Goal: Task Accomplishment & Management: Manage account settings

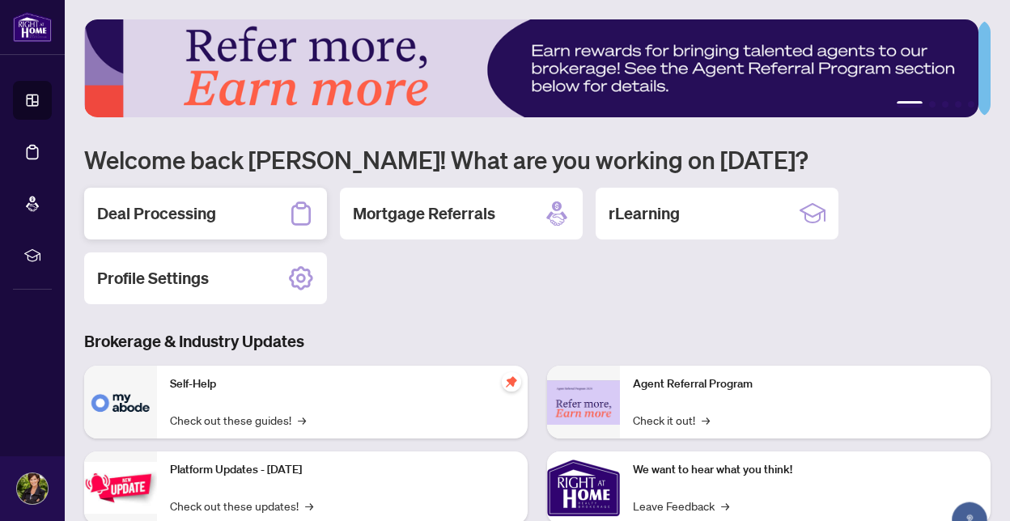
click at [159, 210] on h2 "Deal Processing" at bounding box center [156, 213] width 119 height 23
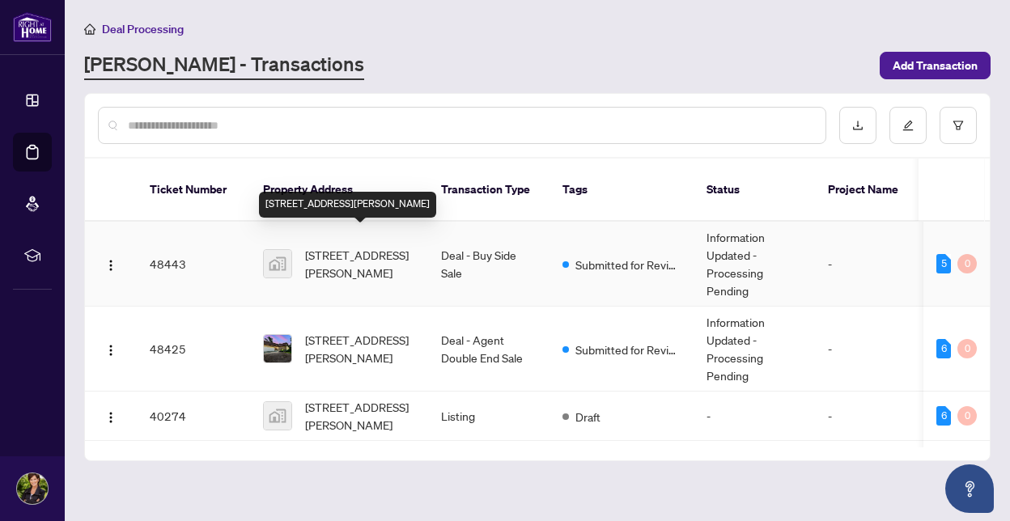
click at [335, 246] on span "[STREET_ADDRESS][PERSON_NAME]" at bounding box center [360, 264] width 110 height 36
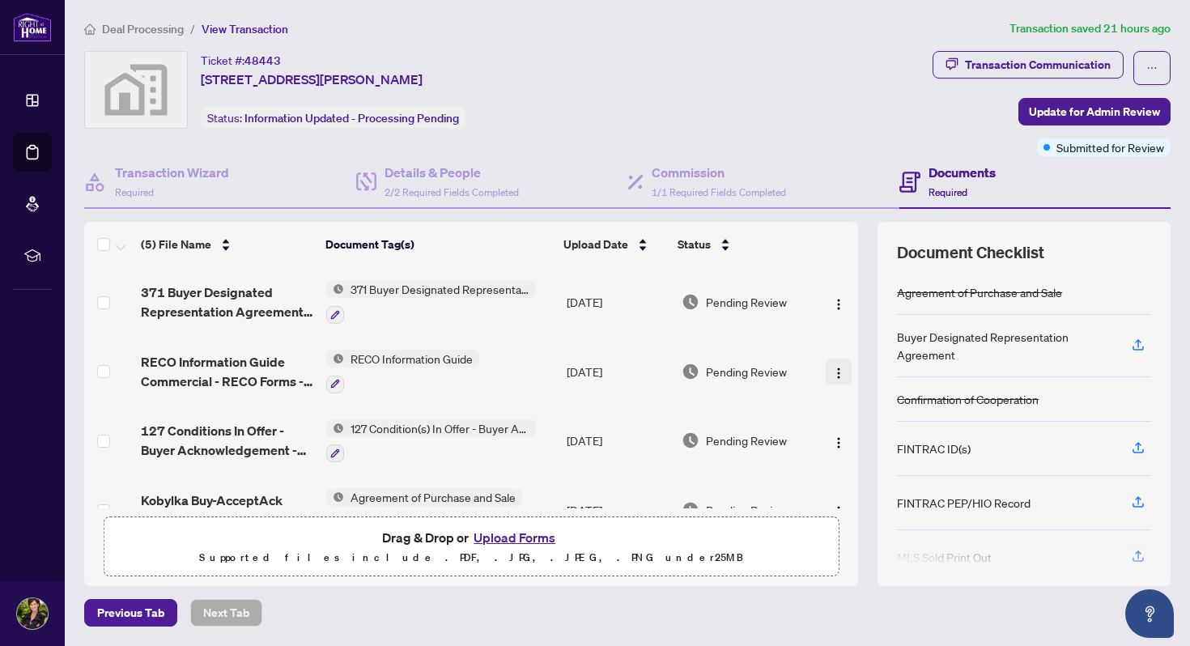
click at [832, 367] on img "button" at bounding box center [838, 373] width 13 height 13
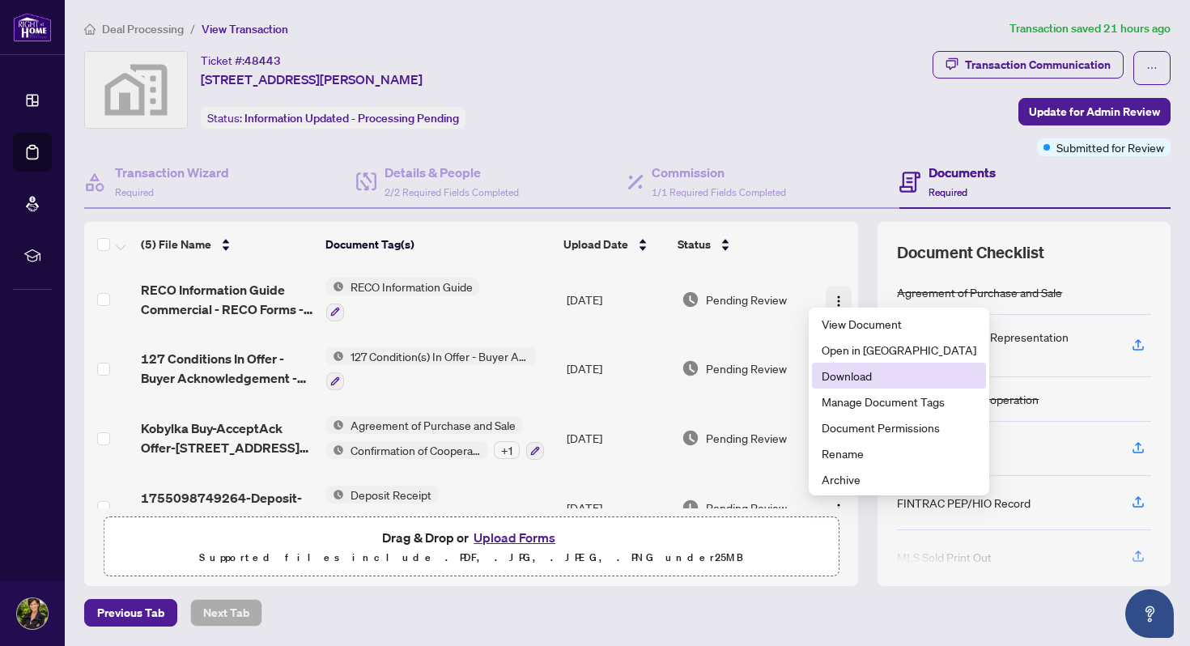
scroll to position [77, 0]
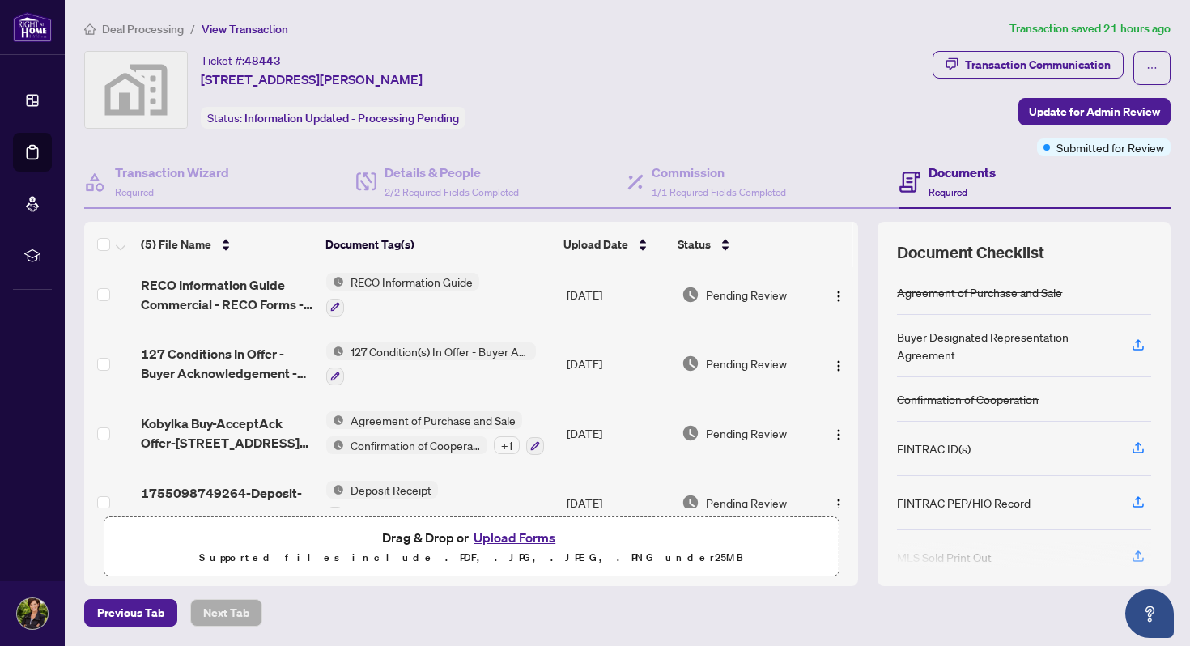
click at [827, 249] on th at bounding box center [834, 244] width 40 height 45
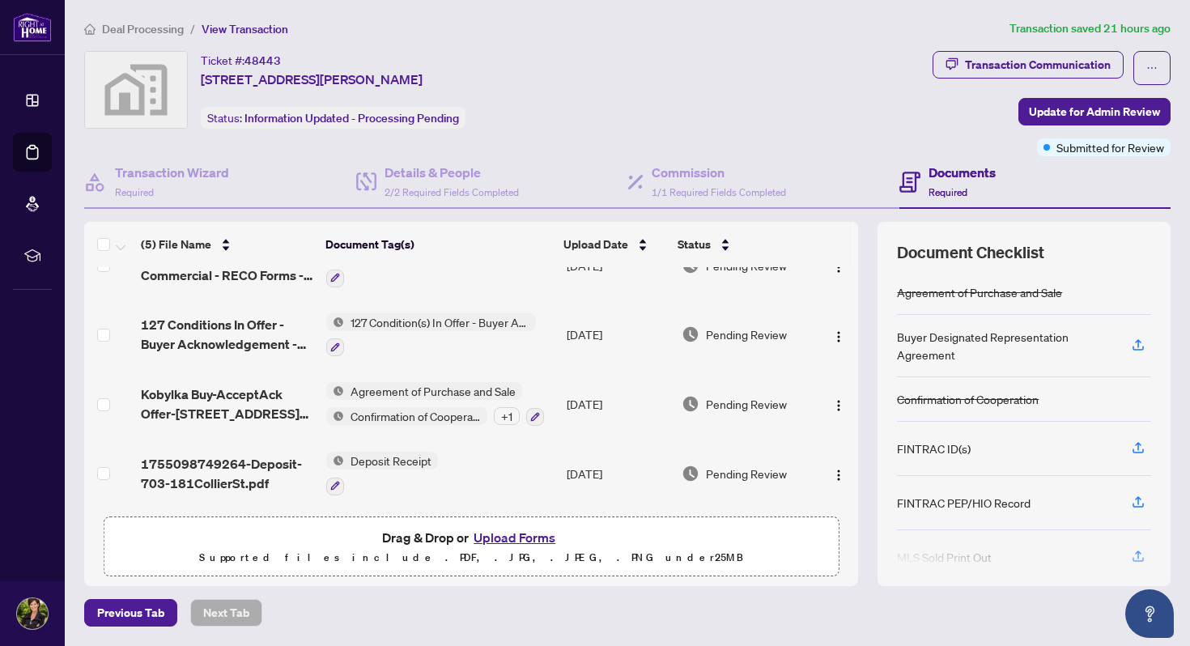
scroll to position [0, 0]
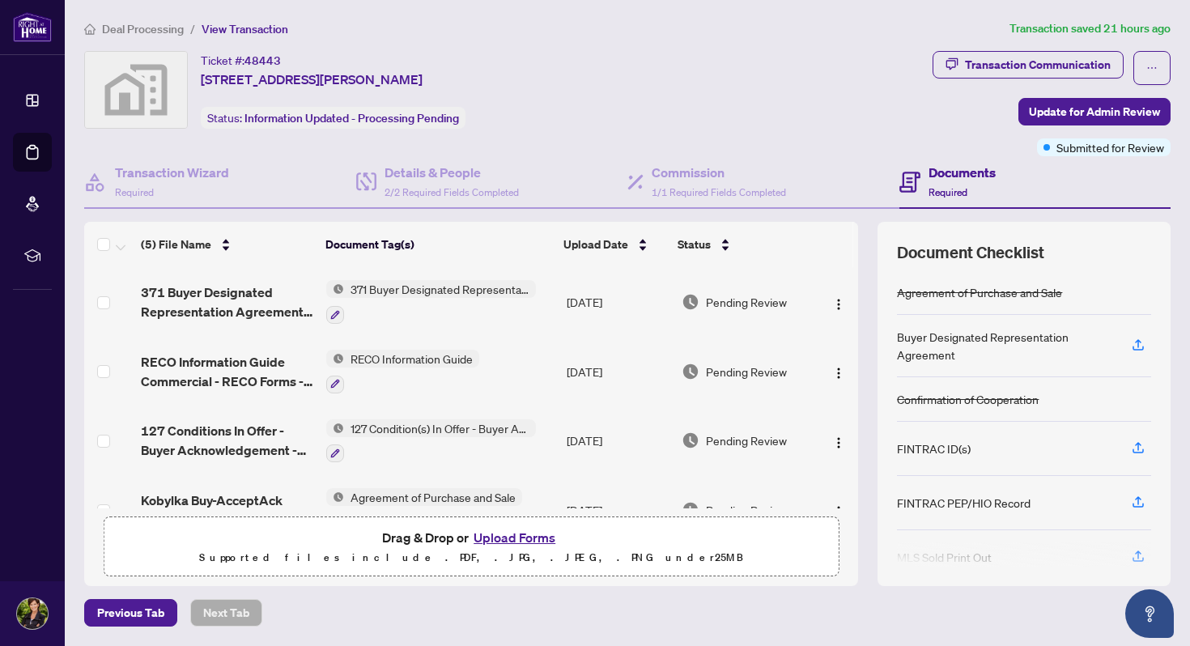
click at [514, 521] on button "Upload Forms" at bounding box center [514, 537] width 91 height 21
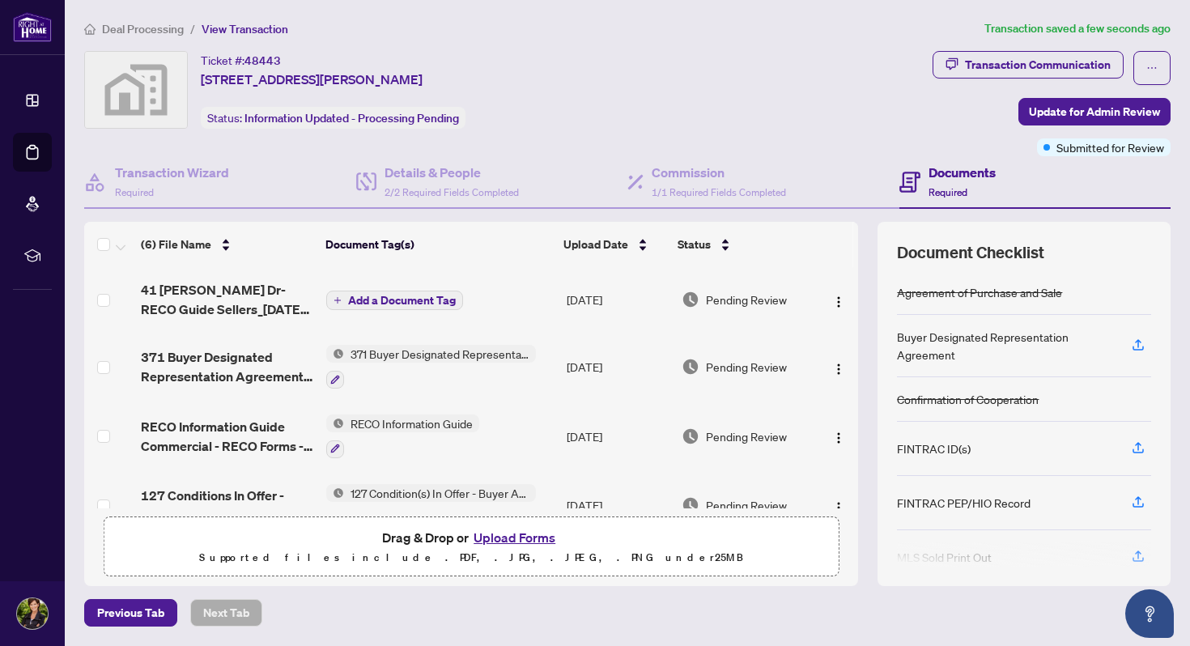
click at [396, 295] on span "Add a Document Tag" at bounding box center [402, 300] width 108 height 11
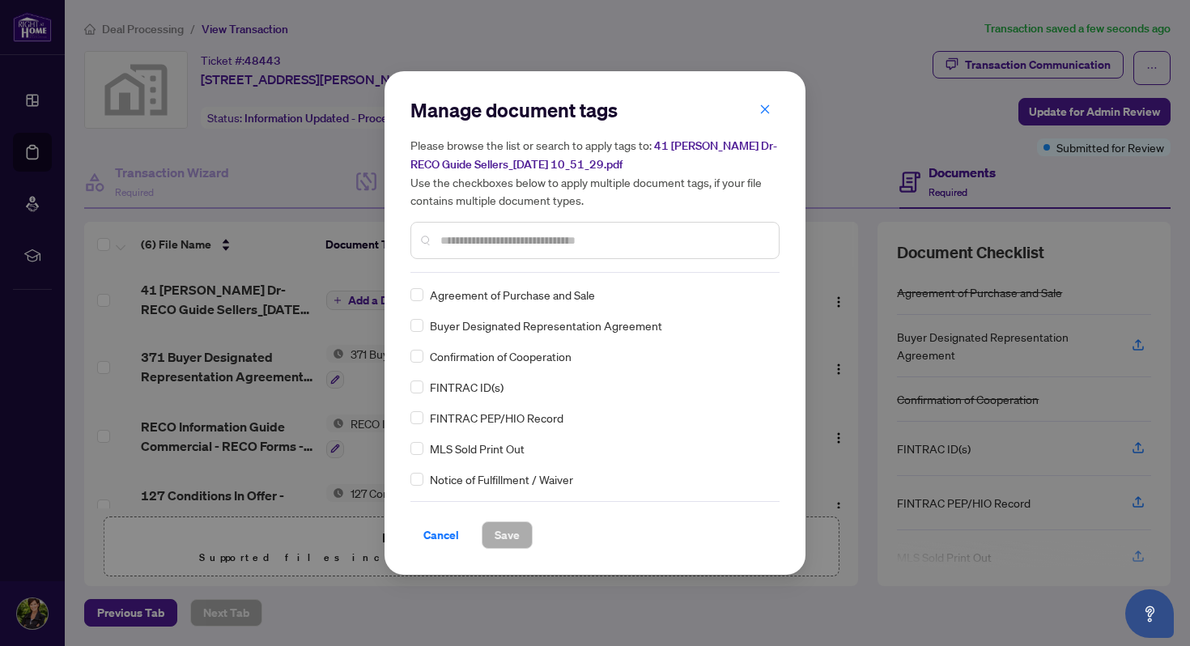
click at [483, 237] on input "text" at bounding box center [602, 241] width 325 height 18
type input "****"
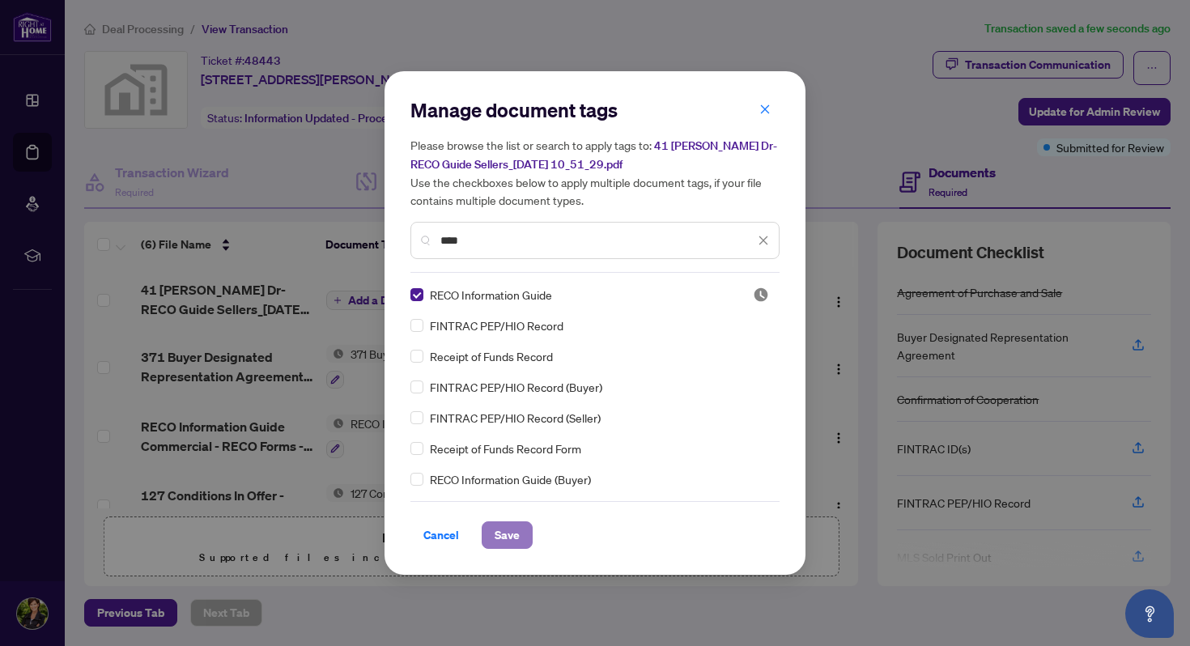
click at [502, 521] on span "Save" at bounding box center [507, 535] width 25 height 26
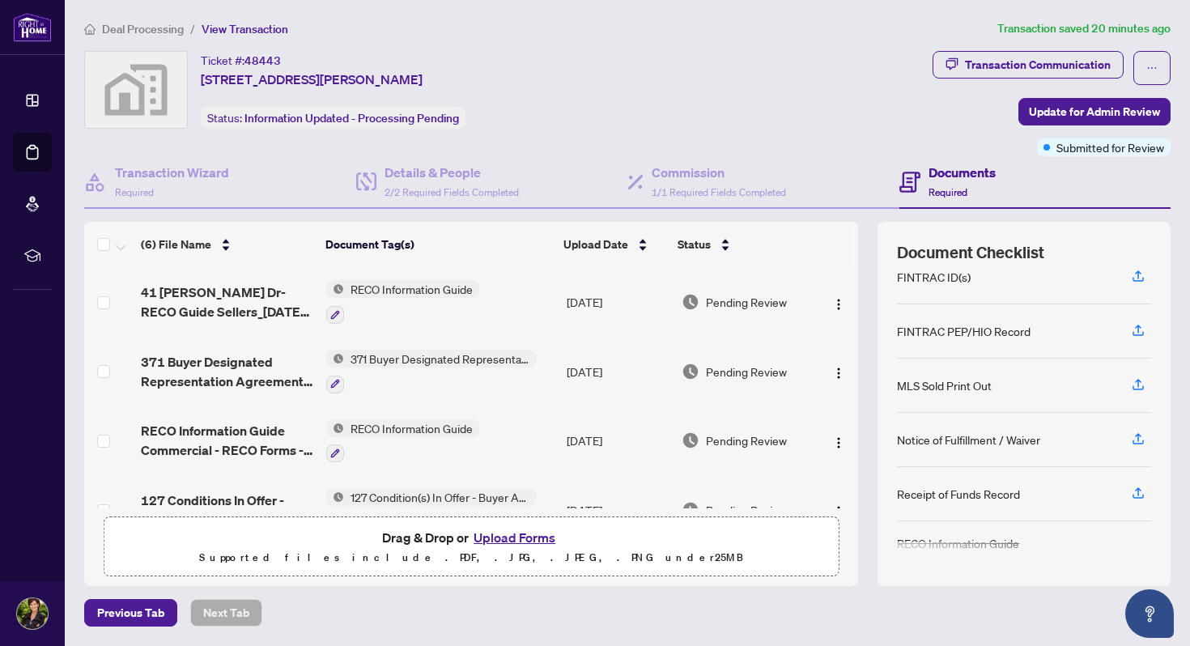
scroll to position [177, 0]
